Goal: Book appointment/travel/reservation

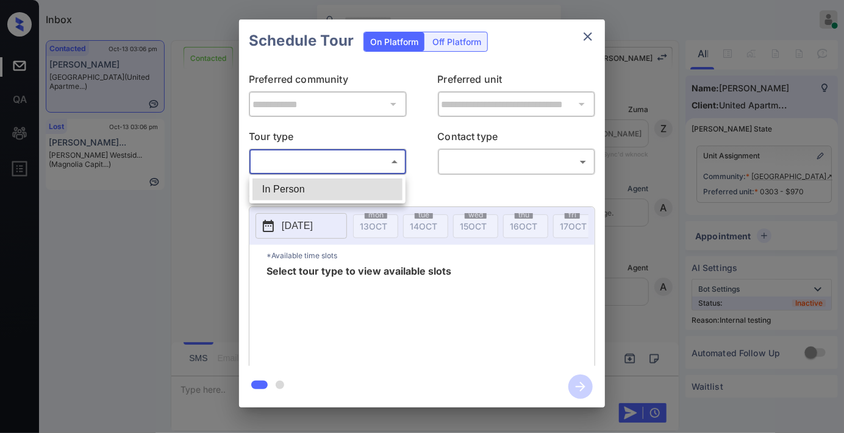
scroll to position [2765, 0]
click at [344, 187] on li "In Person" at bounding box center [327, 190] width 150 height 22
type input "********"
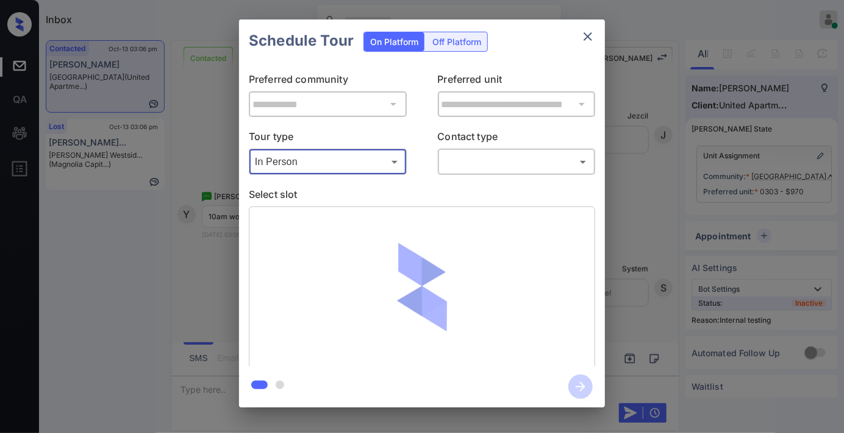
click at [478, 155] on body "Inbox [PERSON_NAME] Online Set yourself offline Set yourself on break Profile S…" at bounding box center [422, 216] width 844 height 433
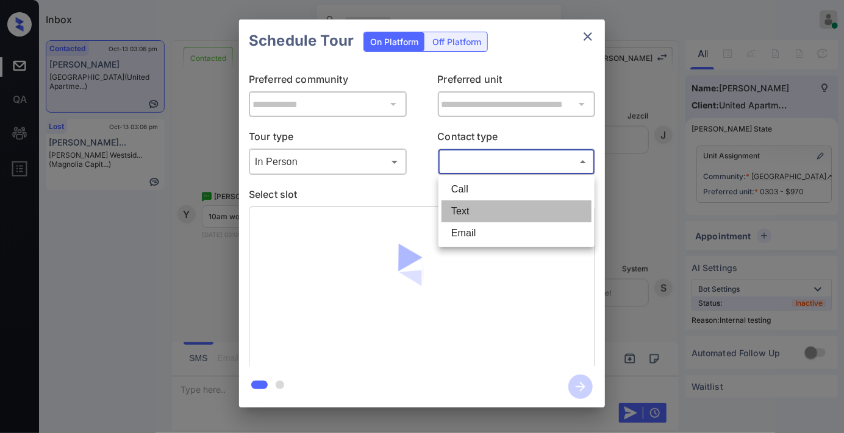
click at [477, 220] on li "Text" at bounding box center [516, 212] width 150 height 22
type input "****"
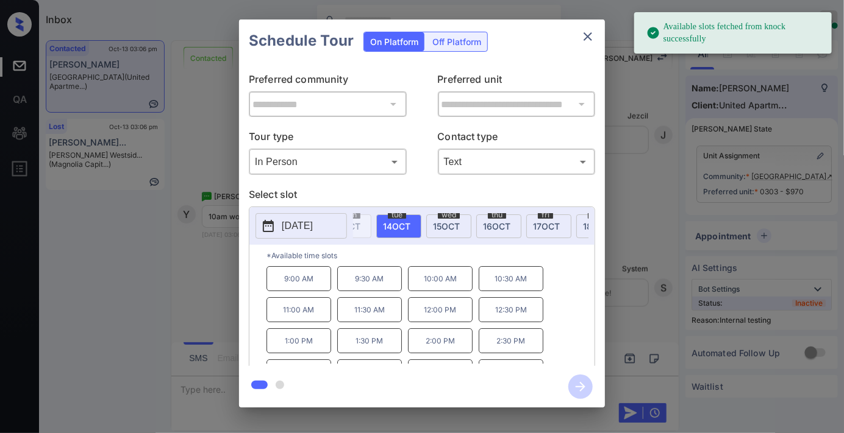
scroll to position [0, 54]
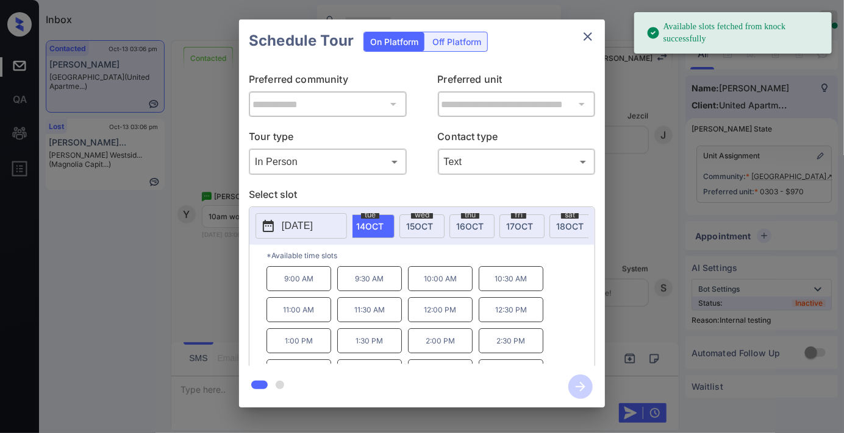
click at [566, 226] on span "[DATE]" at bounding box center [569, 226] width 27 height 10
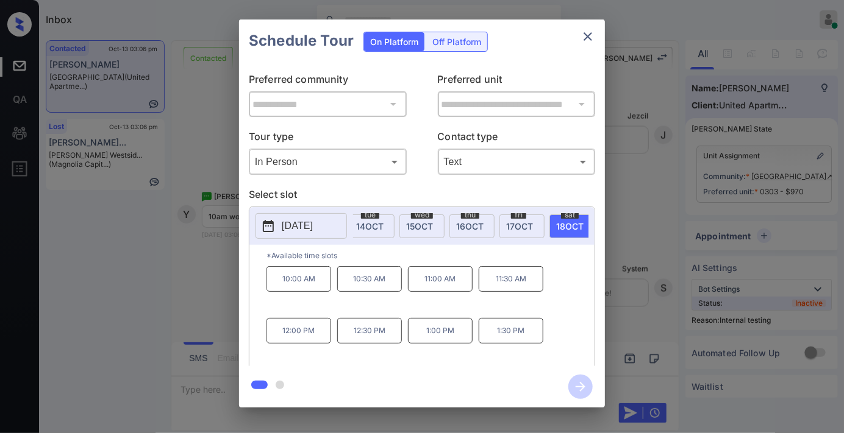
click at [293, 285] on p "10:00 AM" at bounding box center [298, 279] width 65 height 26
click at [583, 381] on icon "button" at bounding box center [580, 387] width 24 height 24
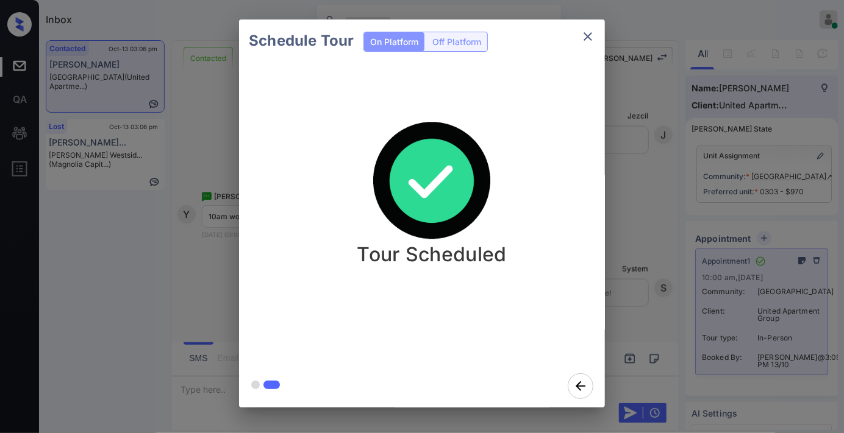
click at [588, 37] on icon "close" at bounding box center [587, 36] width 9 height 9
